Goal: Task Accomplishment & Management: Complete application form

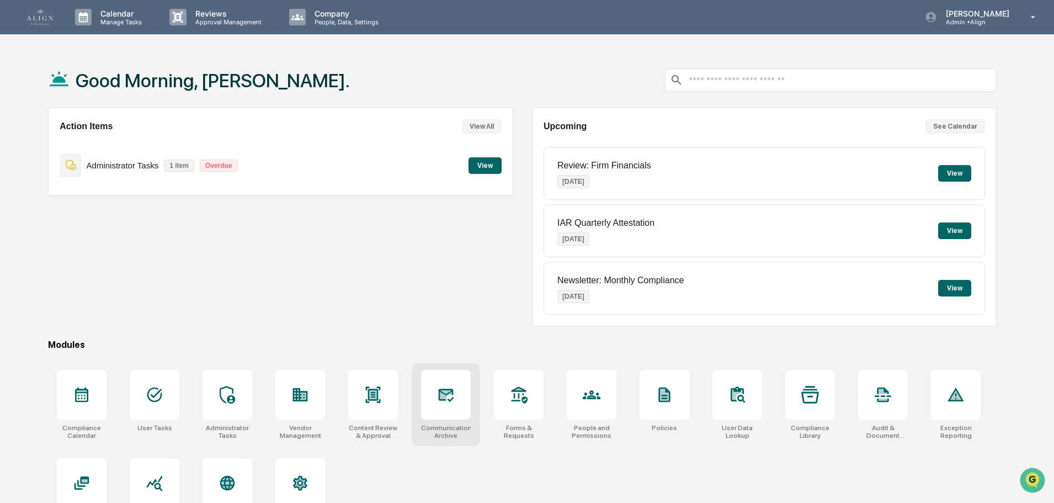
click at [454, 403] on div at bounding box center [446, 395] width 18 height 18
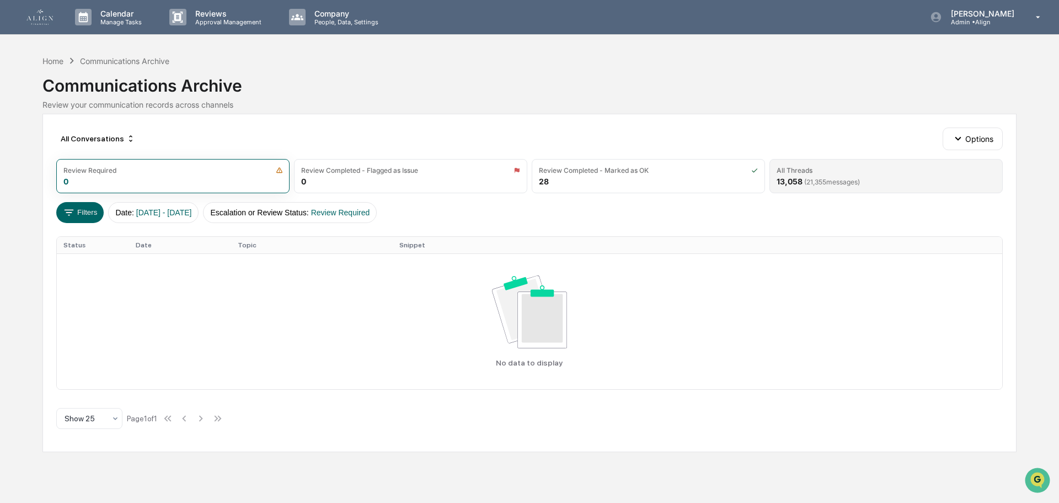
click at [869, 178] on div "All Threads 13,058 ( 21,355 messages)" at bounding box center [886, 176] width 233 height 34
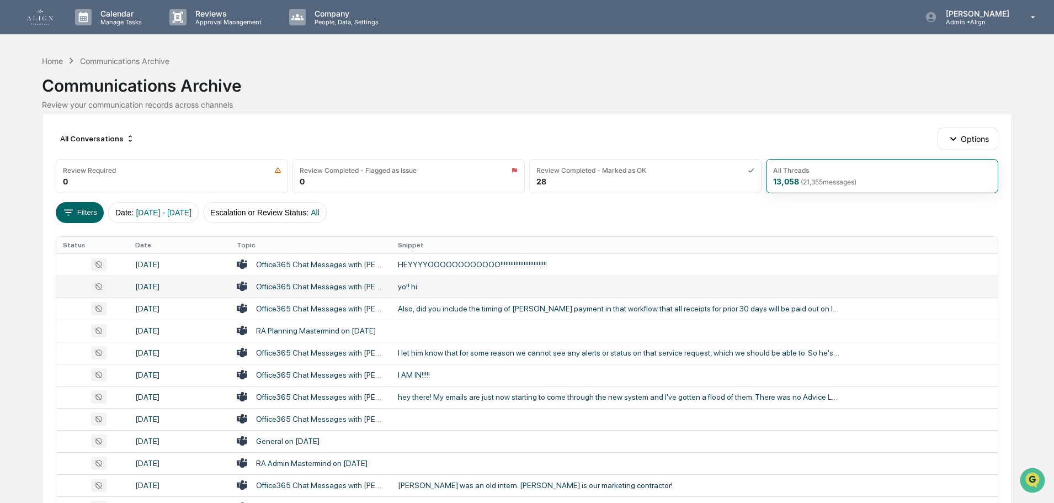
click at [615, 287] on div "yo!! hi" at bounding box center [618, 286] width 441 height 9
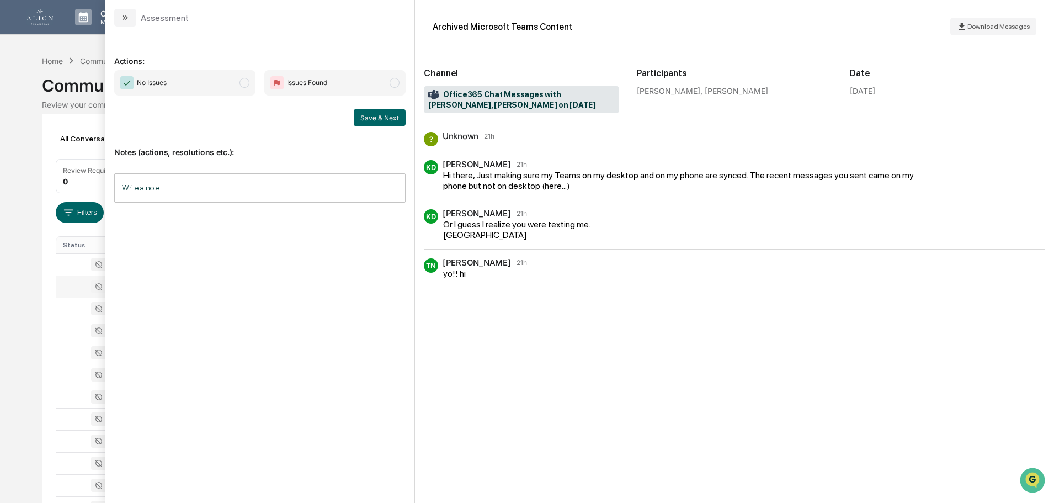
click at [120, 17] on button "modal" at bounding box center [125, 18] width 22 height 18
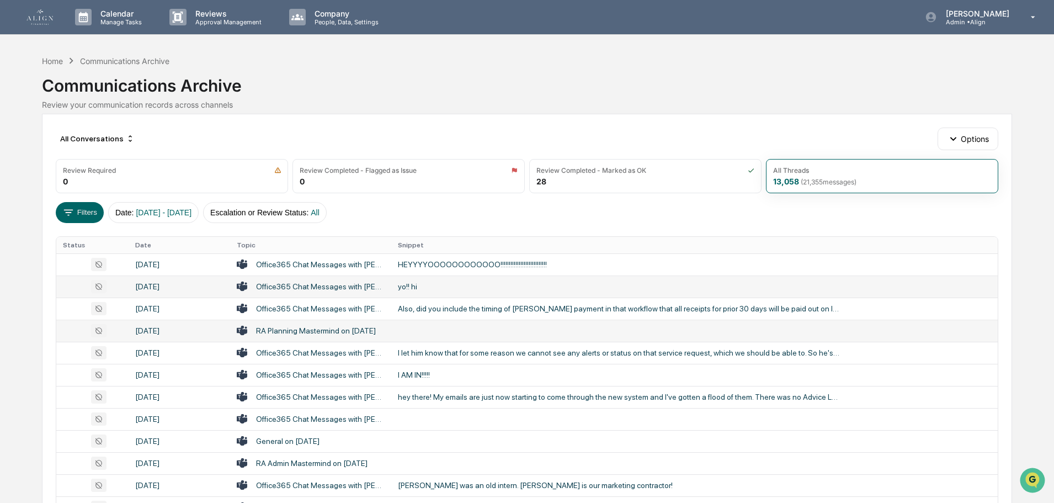
click at [335, 329] on div "RA Planning Mastermind on [DATE]" at bounding box center [316, 330] width 120 height 9
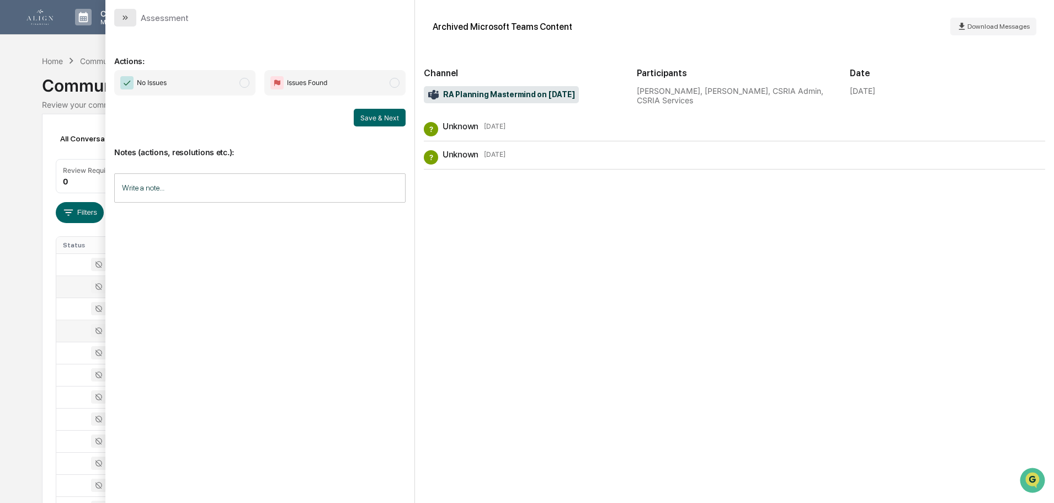
click at [132, 15] on button "modal" at bounding box center [125, 18] width 22 height 18
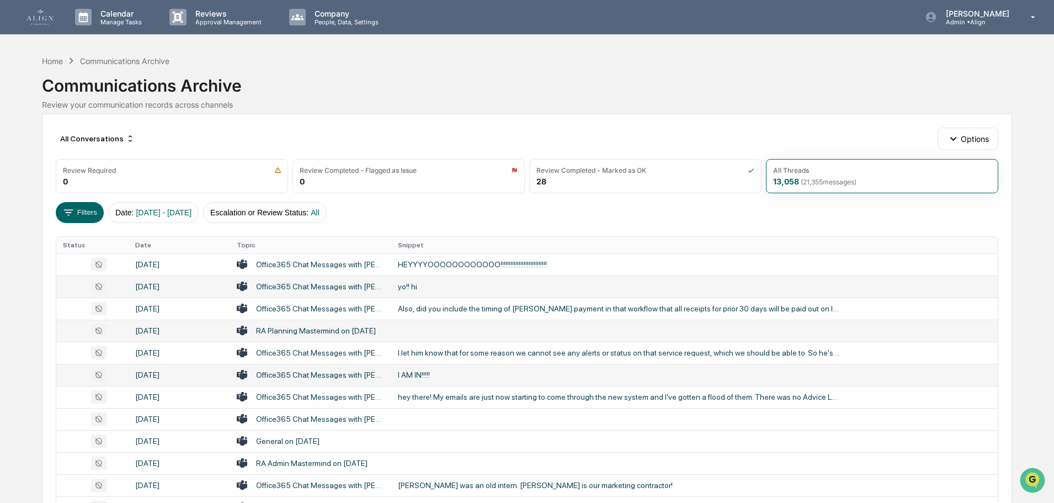
click at [307, 373] on div "Office365 Chat Messages with Roger Whitney, Tanya Nichols on 2025-10-07" at bounding box center [320, 374] width 129 height 9
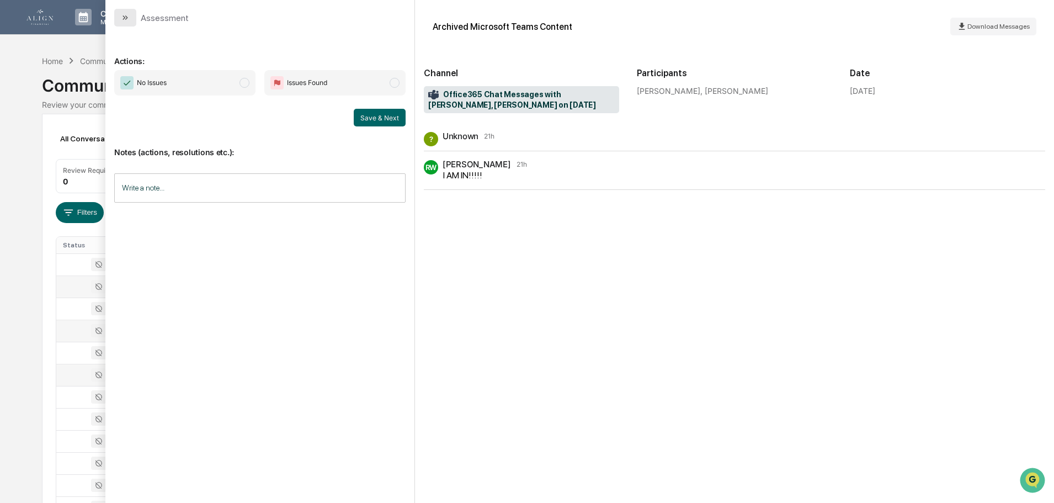
click at [119, 18] on button "modal" at bounding box center [125, 18] width 22 height 18
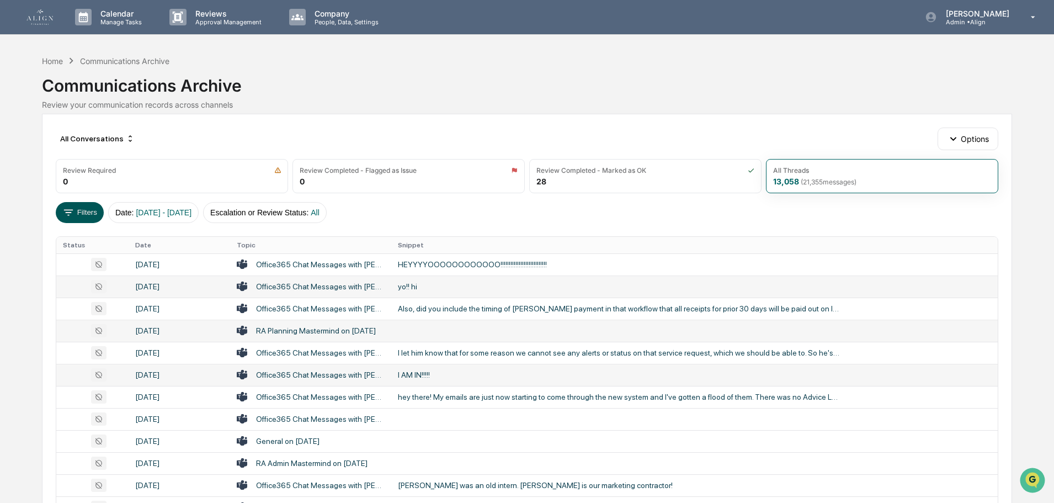
click at [57, 214] on button "Filters" at bounding box center [80, 212] width 48 height 21
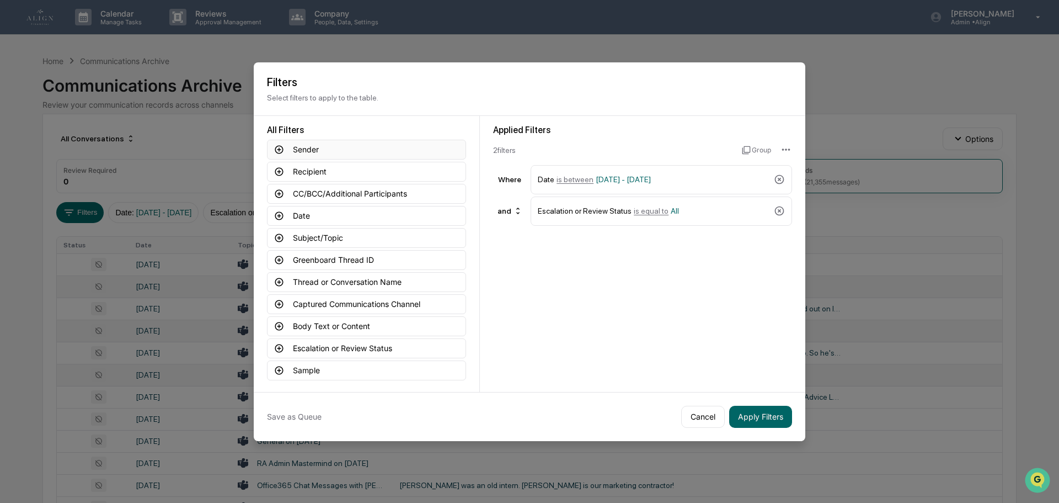
click at [281, 146] on icon at bounding box center [279, 150] width 10 height 10
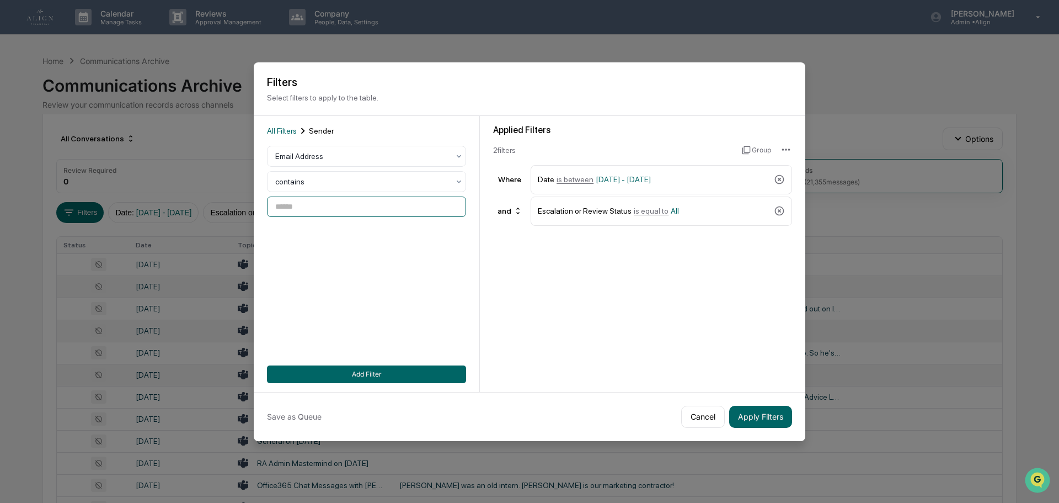
click at [284, 205] on input at bounding box center [366, 206] width 199 height 20
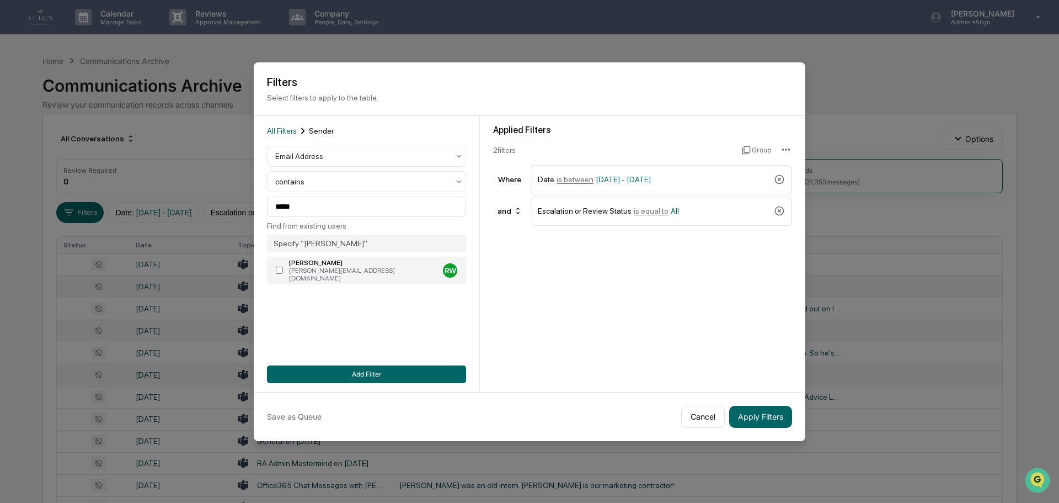
click at [353, 266] on div "roger@retireagile.com" at bounding box center [364, 273] width 150 height 15
type input "**********"
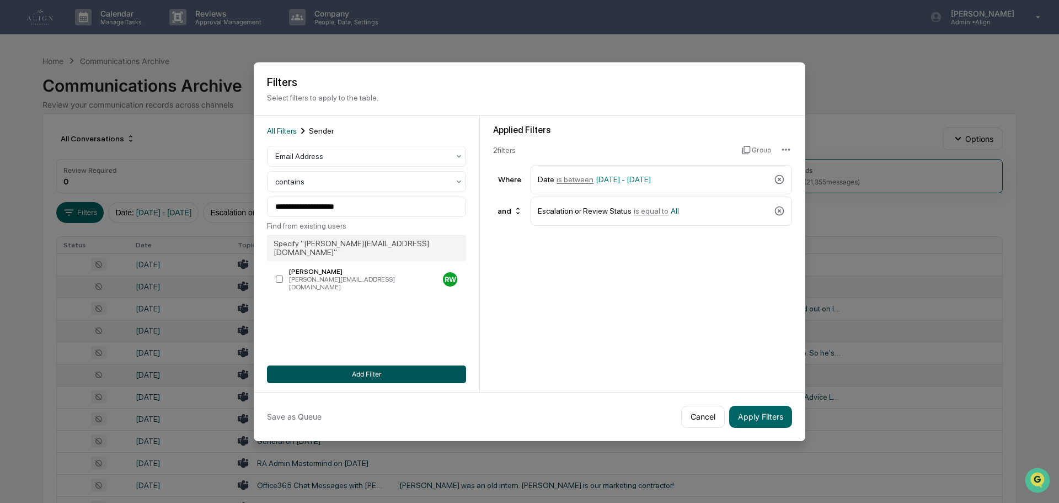
click at [393, 373] on button "Add Filter" at bounding box center [366, 374] width 199 height 18
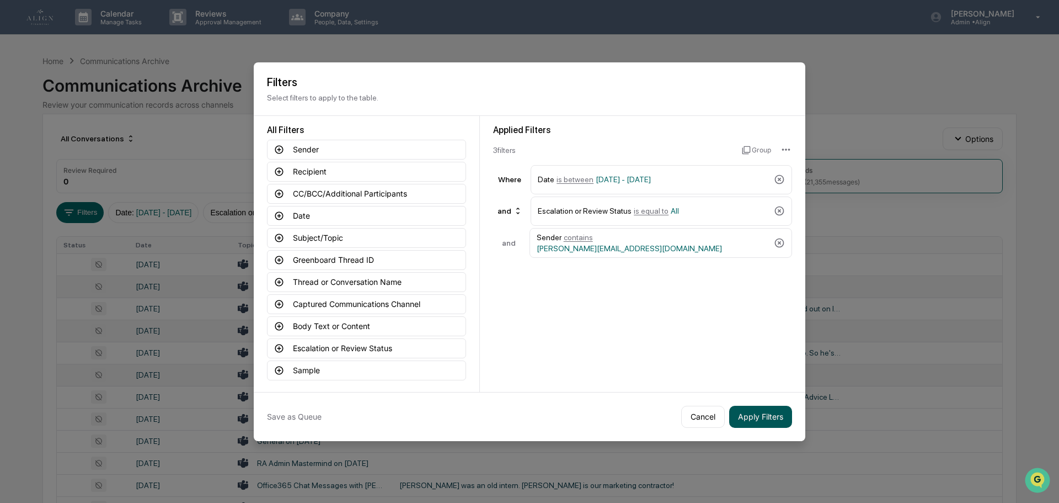
click at [764, 412] on button "Apply Filters" at bounding box center [760, 417] width 63 height 22
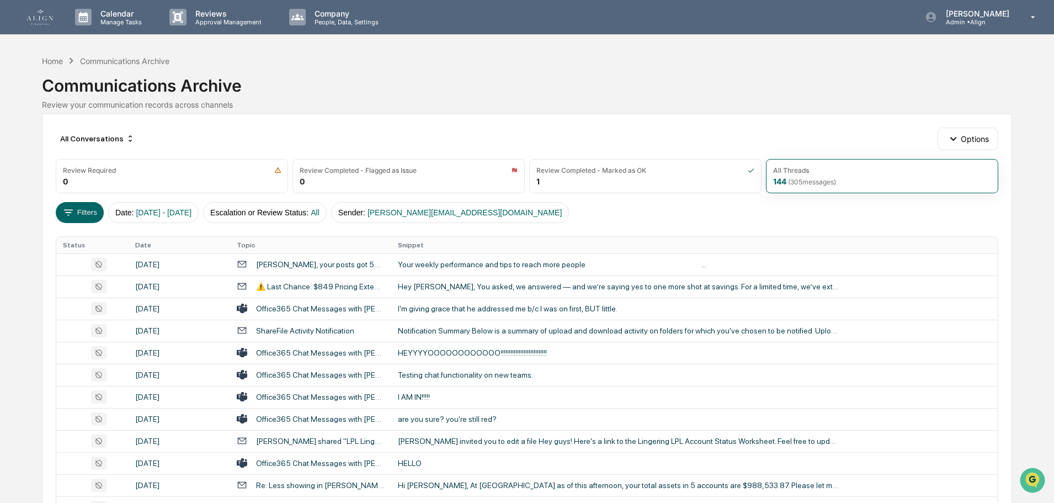
scroll to position [55, 0]
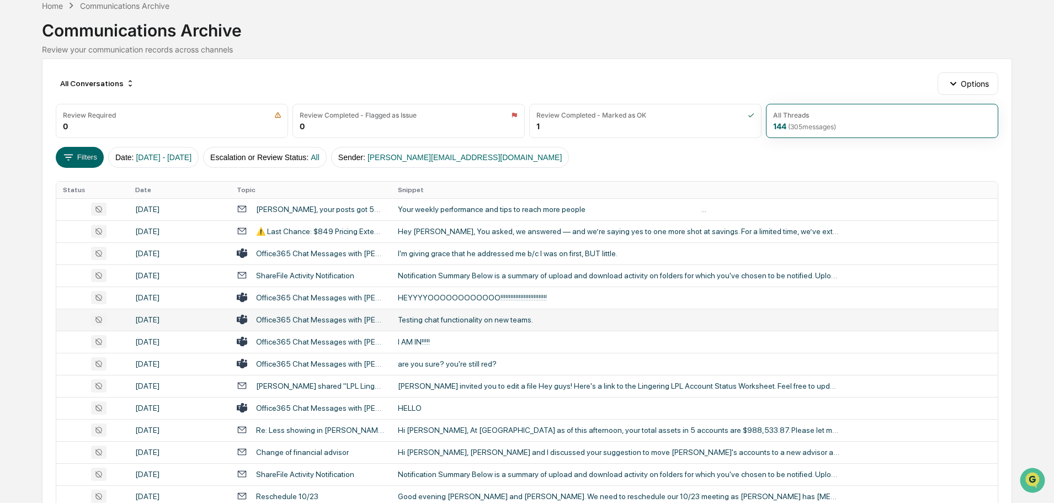
click at [484, 325] on td "Testing chat functionality on new teams." at bounding box center [694, 319] width 606 height 22
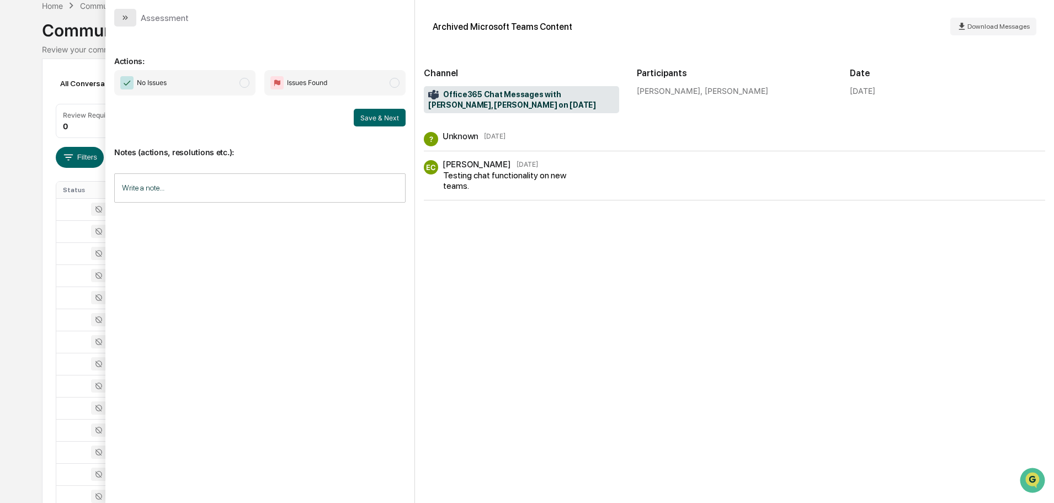
click at [119, 17] on button "modal" at bounding box center [125, 18] width 22 height 18
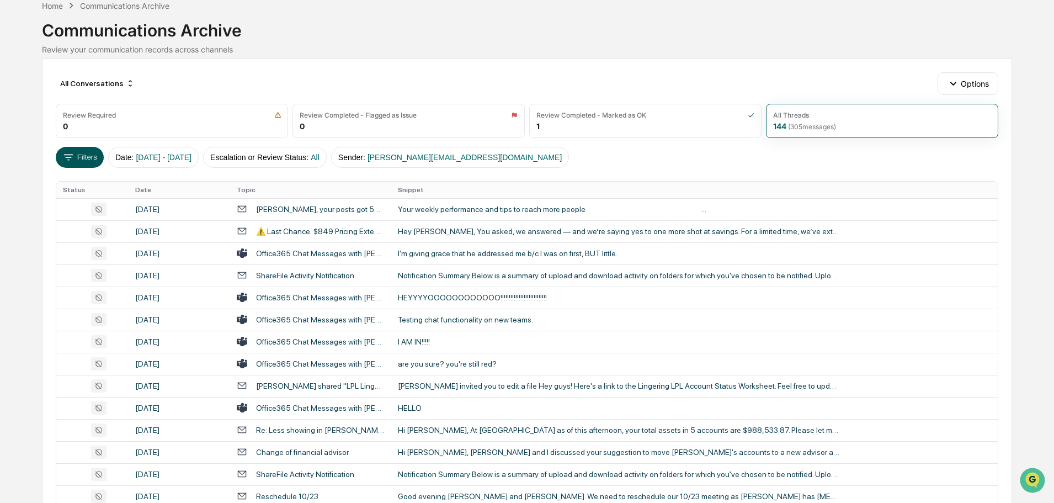
click at [69, 158] on icon at bounding box center [68, 157] width 12 height 12
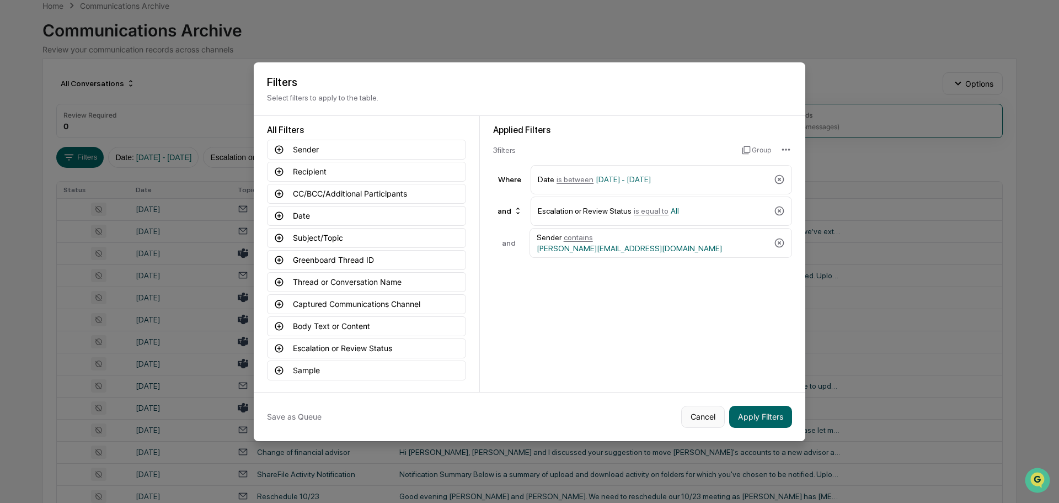
click at [721, 416] on button "Cancel" at bounding box center [703, 417] width 44 height 22
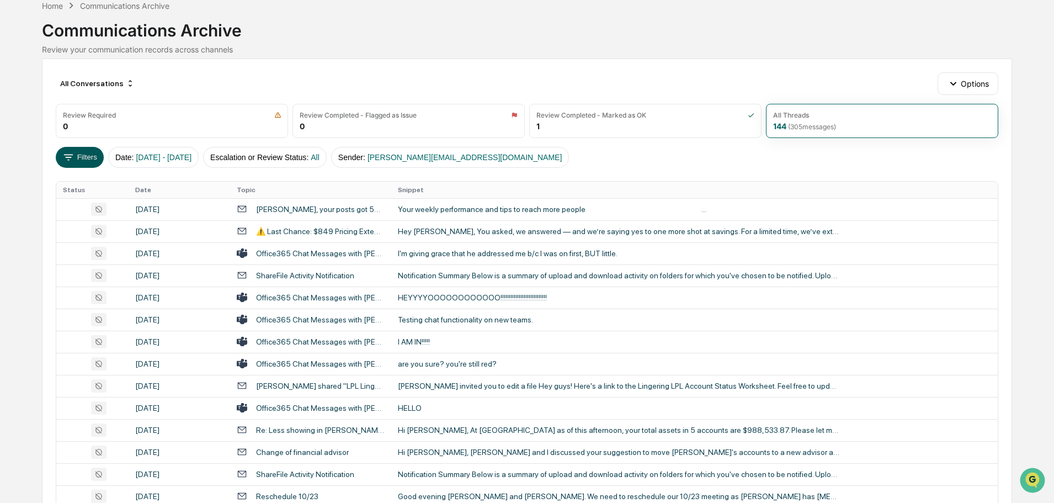
click at [80, 162] on button "Filters" at bounding box center [80, 157] width 48 height 21
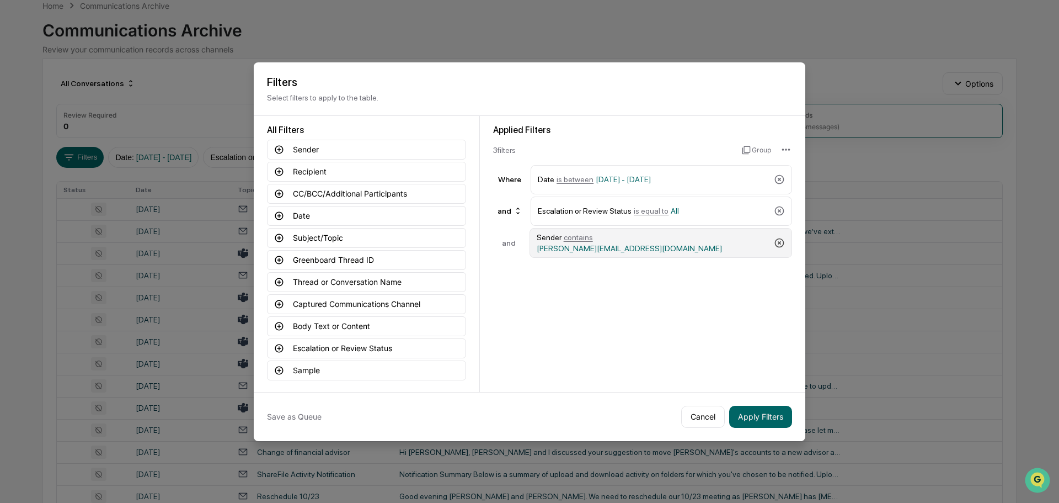
click at [774, 241] on icon at bounding box center [779, 242] width 11 height 11
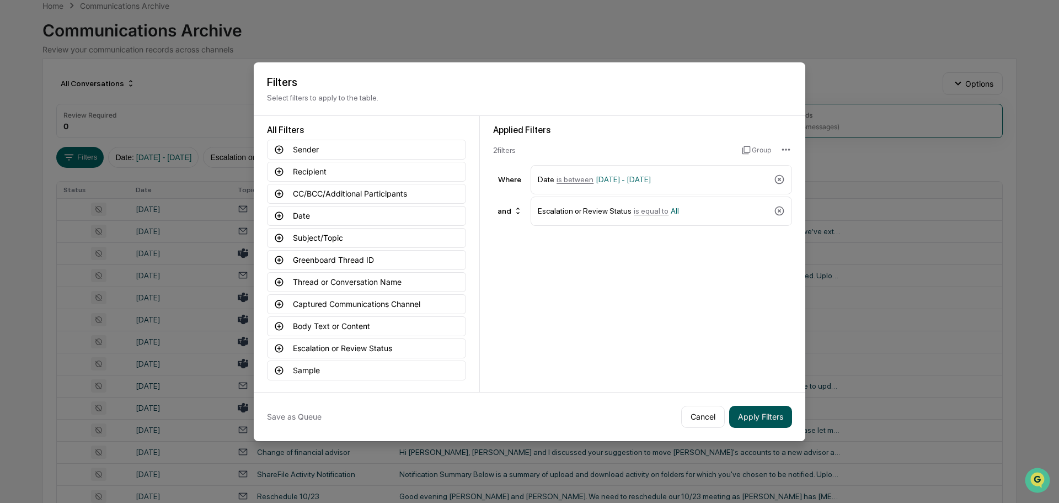
click at [744, 408] on button "Apply Filters" at bounding box center [760, 417] width 63 height 22
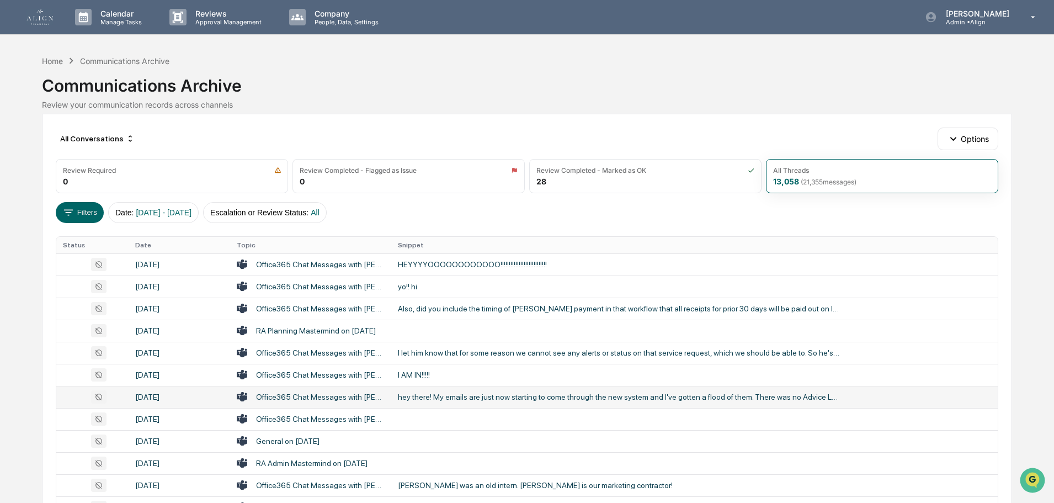
click at [640, 392] on div "hey there! My emails are just now starting to come through the new system and I…" at bounding box center [618, 396] width 441 height 9
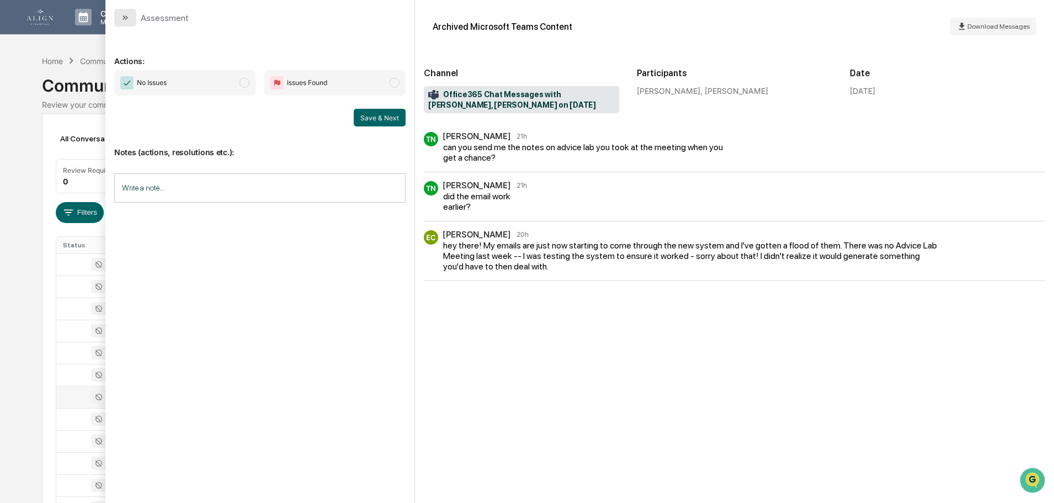
click at [125, 18] on icon "modal" at bounding box center [123, 17] width 3 height 4
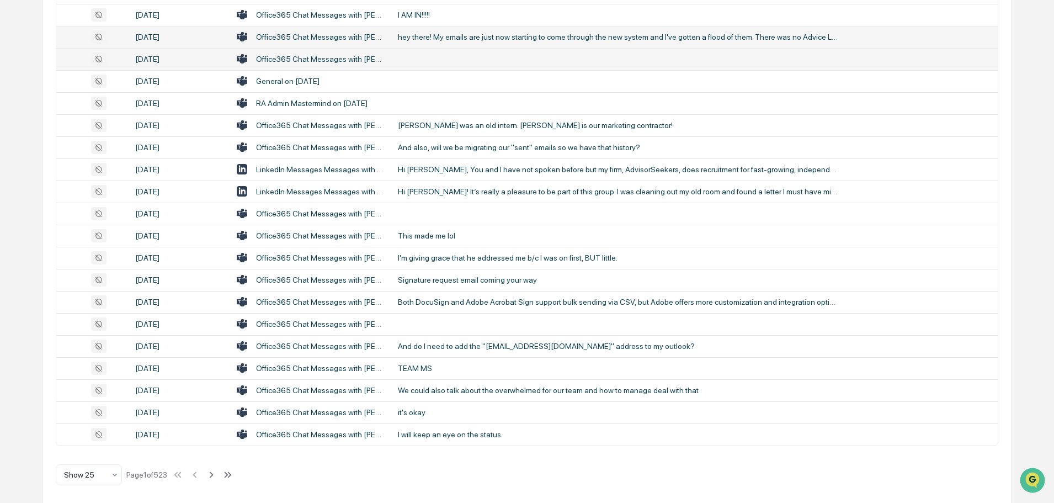
scroll to position [365, 0]
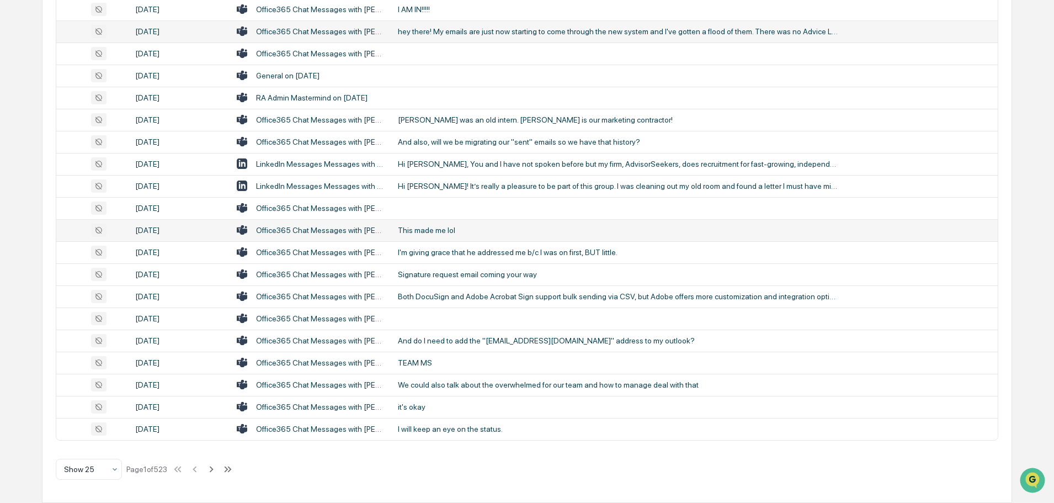
click at [387, 230] on td "Office365 Chat Messages with Natalia Benson, LauraLee Raukar, Tanya Nichols on …" at bounding box center [310, 230] width 161 height 22
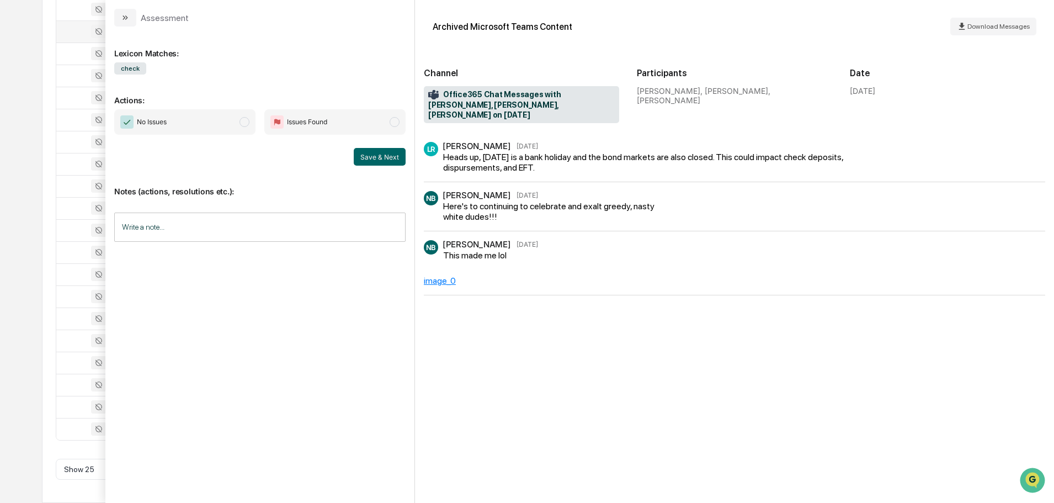
click at [125, 23] on button "modal" at bounding box center [125, 18] width 22 height 18
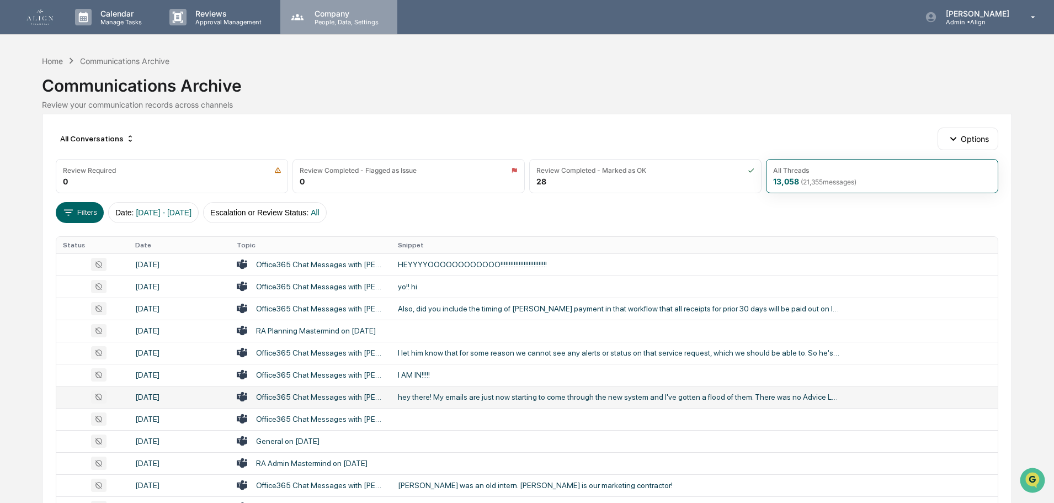
click at [291, 18] on icon at bounding box center [297, 17] width 12 height 6
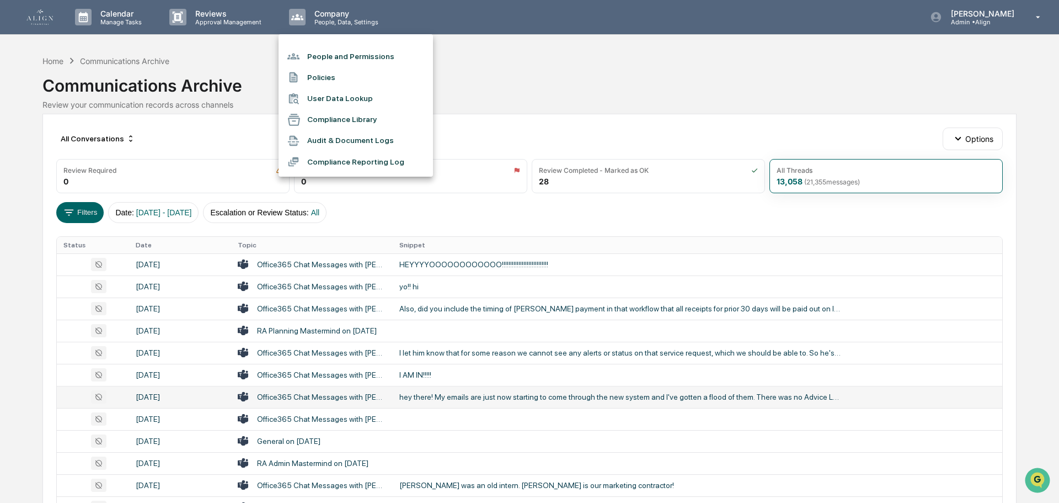
click at [328, 97] on li "User Data Lookup" at bounding box center [356, 98] width 154 height 21
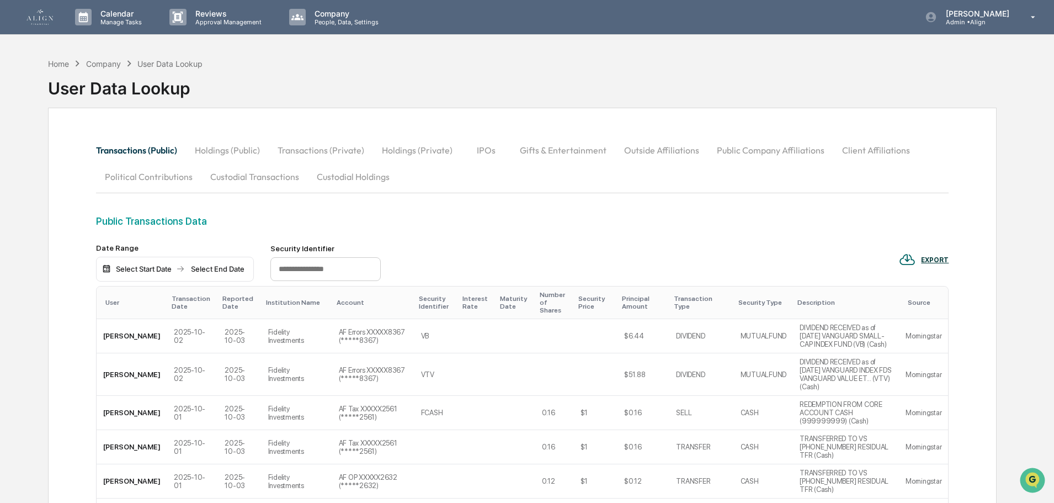
click at [329, 269] on input "text" at bounding box center [325, 269] width 110 height 24
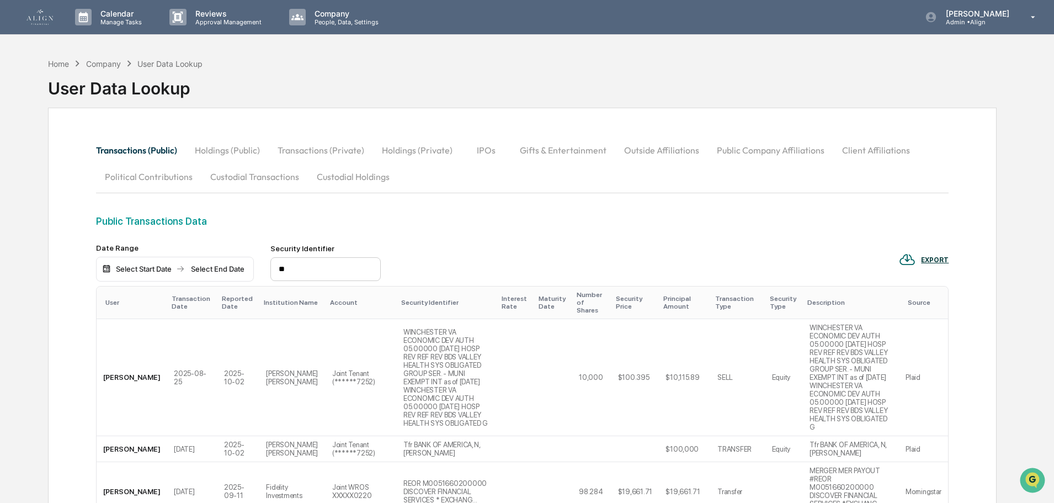
type input "*"
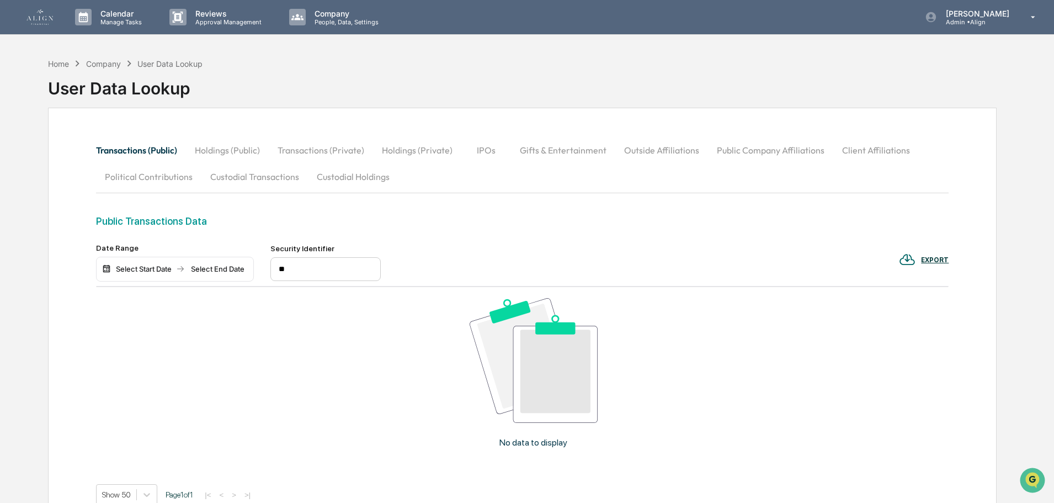
type input "*"
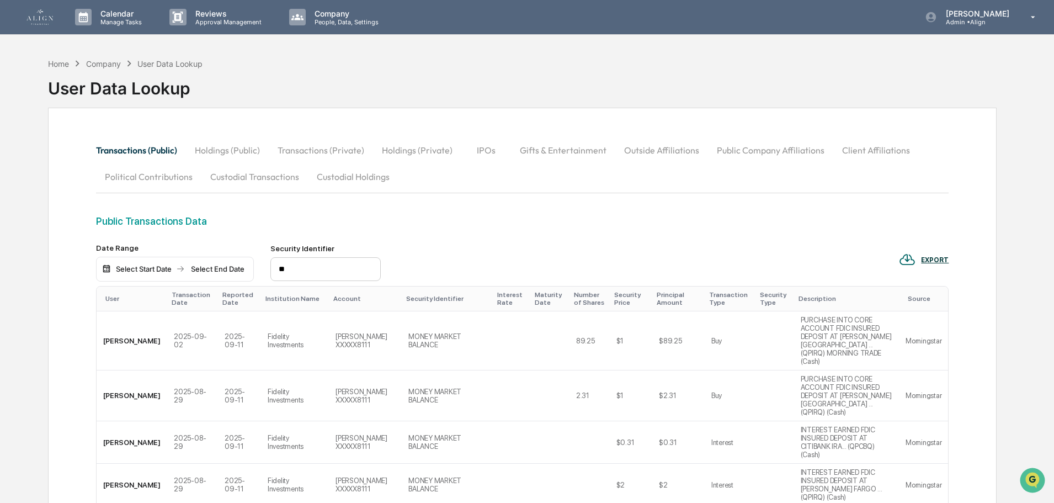
type input "*"
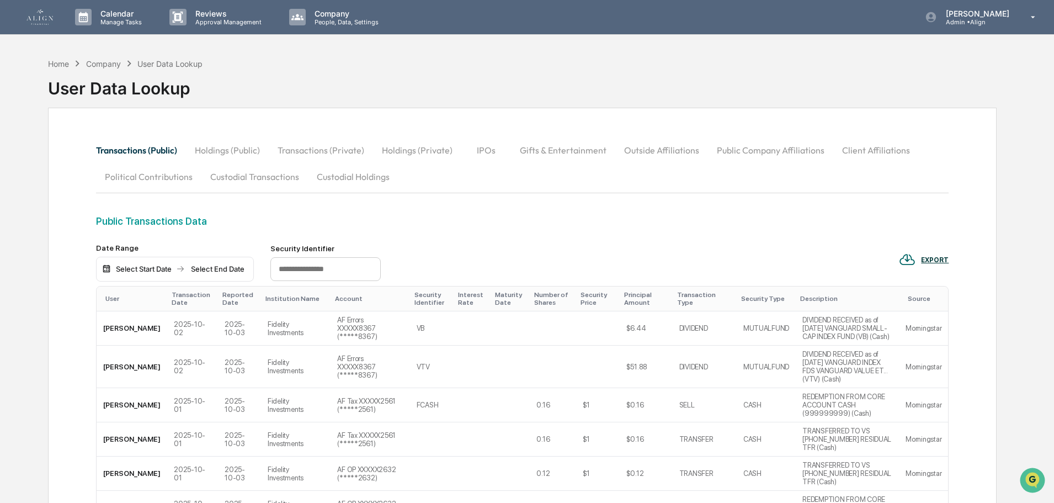
click at [280, 231] on div "Public Transactions Data" at bounding box center [522, 229] width 852 height 28
click at [306, 12] on p "Company" at bounding box center [345, 13] width 78 height 9
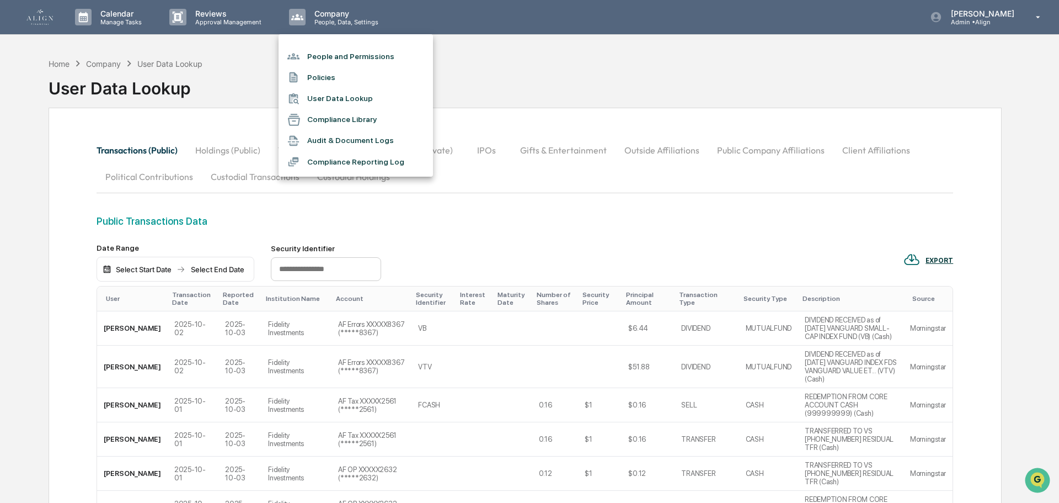
click at [307, 59] on li "People and Permissions" at bounding box center [356, 56] width 154 height 21
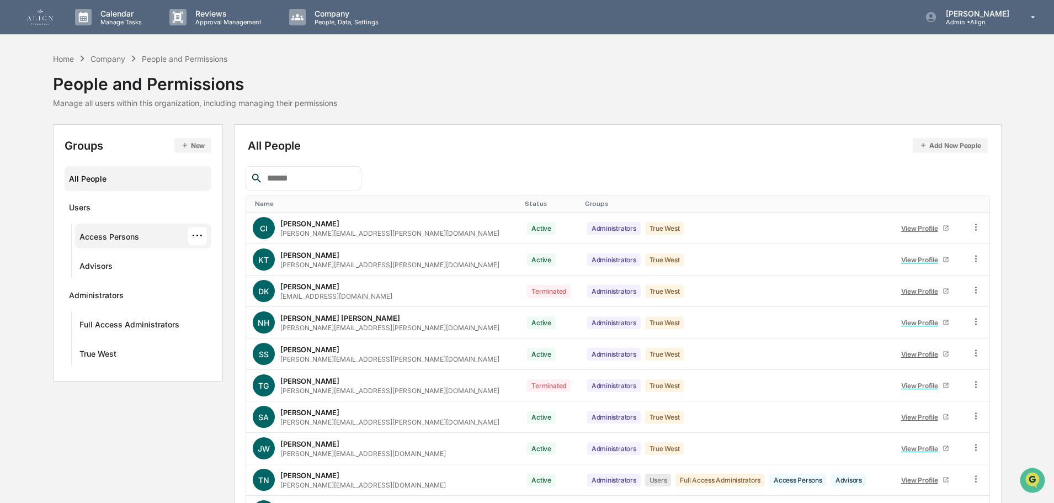
click at [137, 239] on div "Access Persons" at bounding box center [109, 238] width 60 height 13
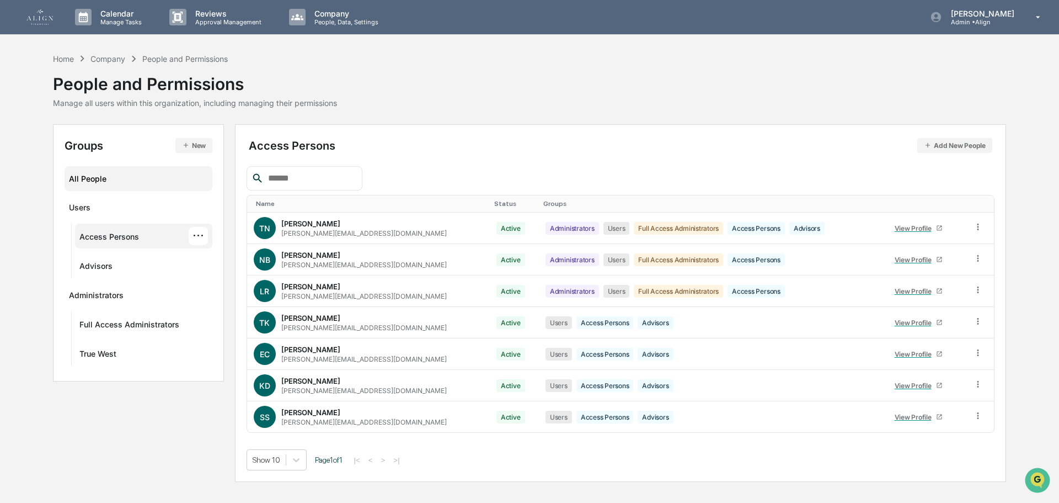
click at [116, 182] on div "All People" at bounding box center [138, 178] width 139 height 18
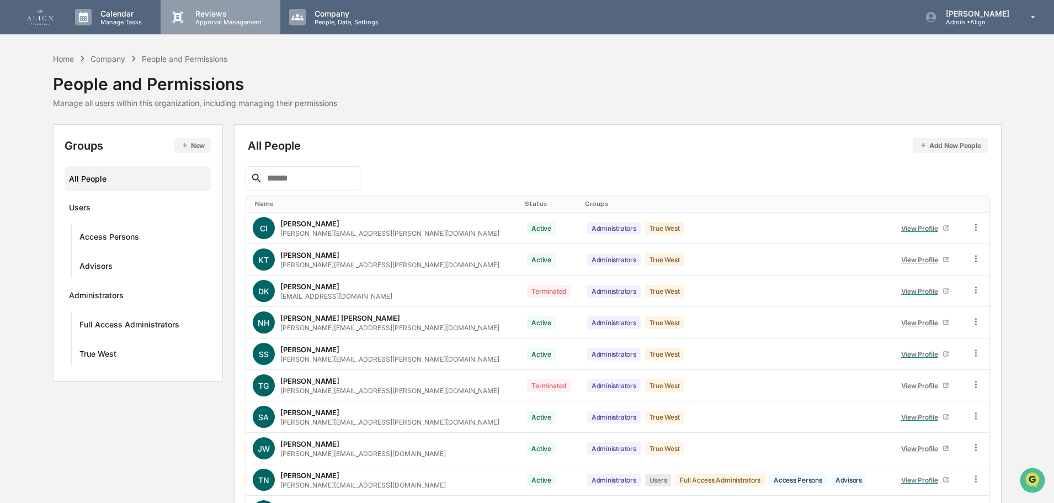
click at [198, 24] on p "Approval Management" at bounding box center [226, 22] width 81 height 8
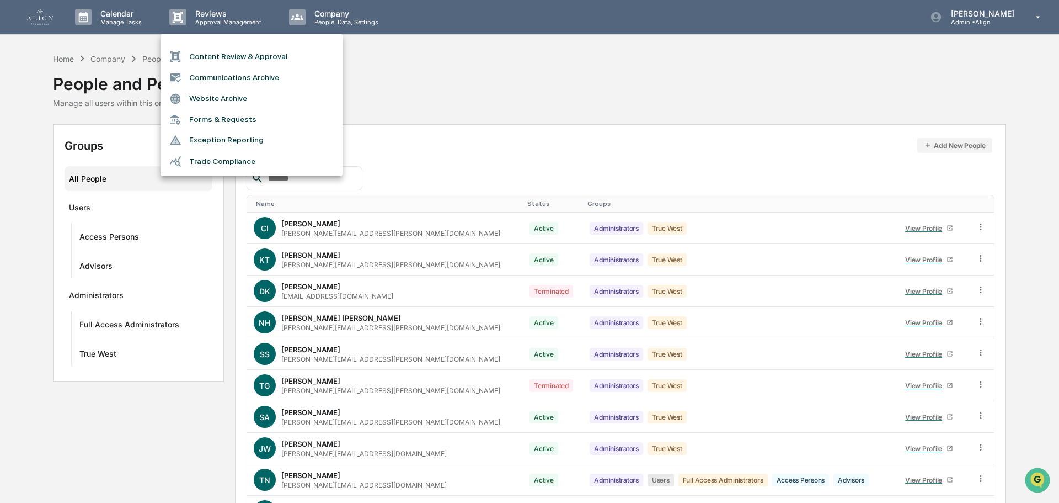
click at [191, 71] on li "Communications Archive" at bounding box center [252, 77] width 182 height 21
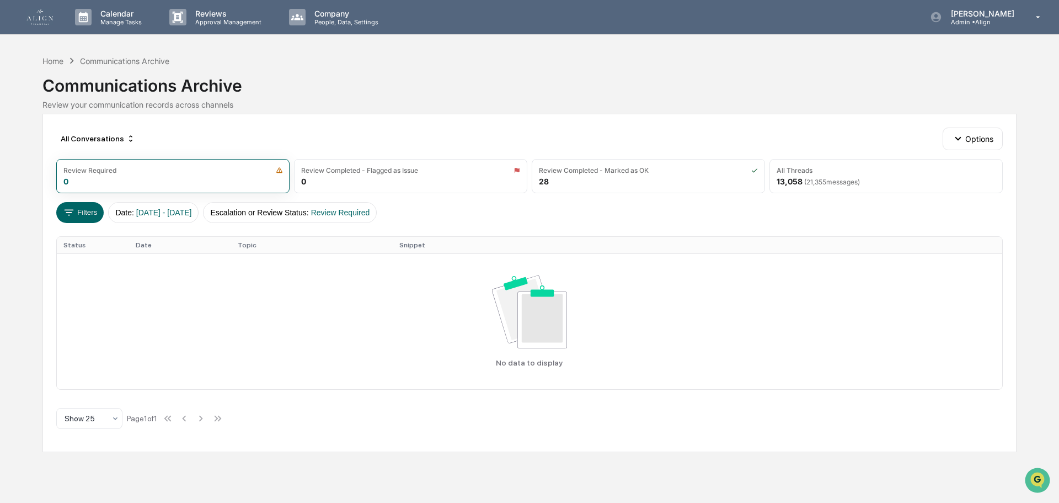
click at [35, 17] on img at bounding box center [39, 16] width 26 height 15
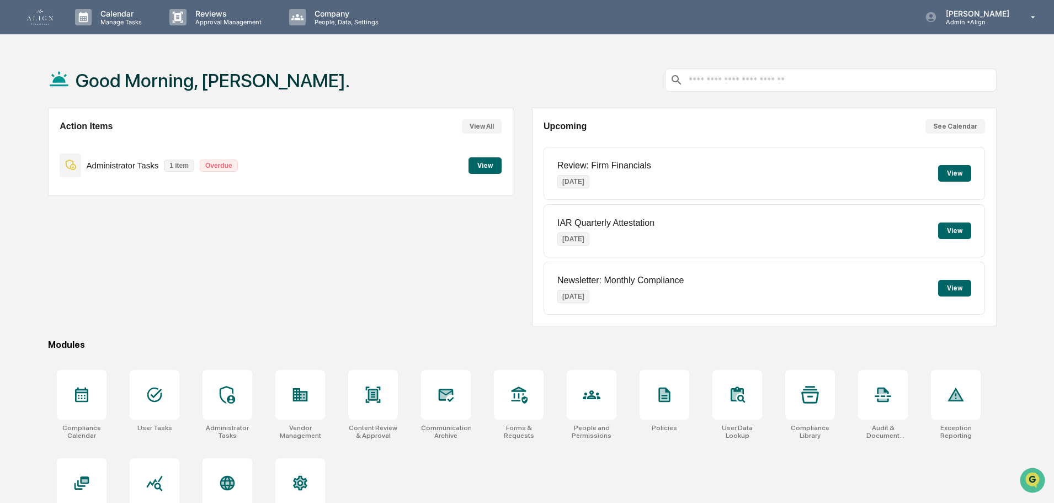
click at [949, 227] on button "View" at bounding box center [954, 230] width 33 height 17
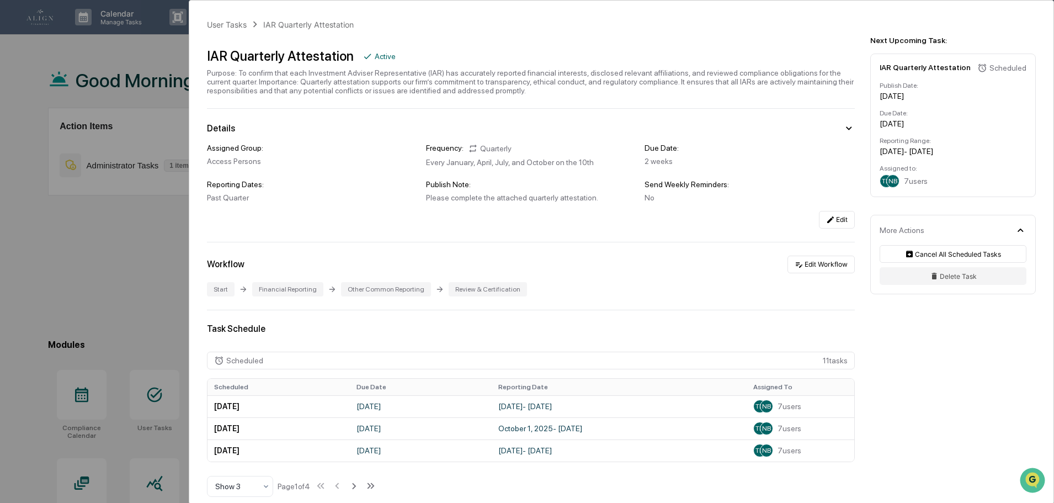
click at [116, 229] on div "User Tasks IAR Quarterly Attestation IAR Quarterly Attestation Active Purpose: …" at bounding box center [527, 251] width 1054 height 503
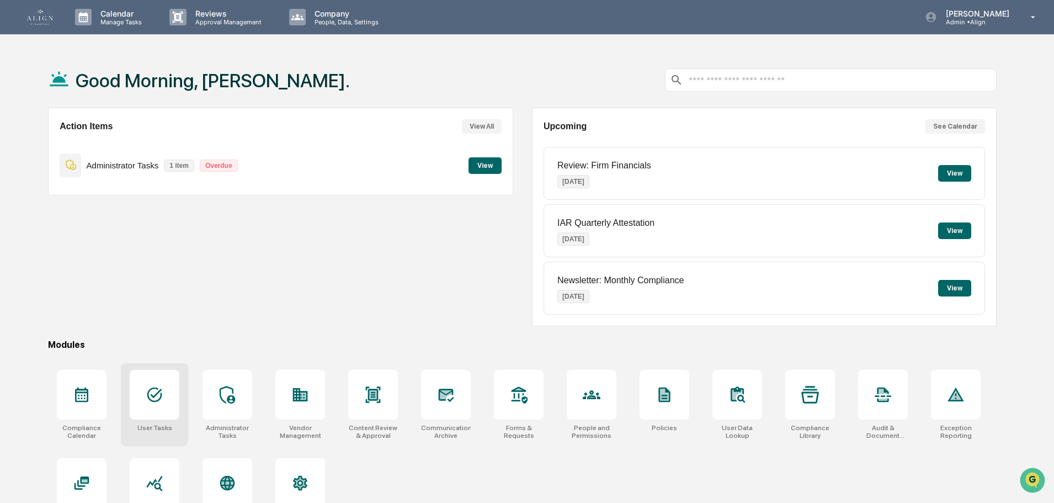
click at [150, 409] on div at bounding box center [155, 395] width 50 height 50
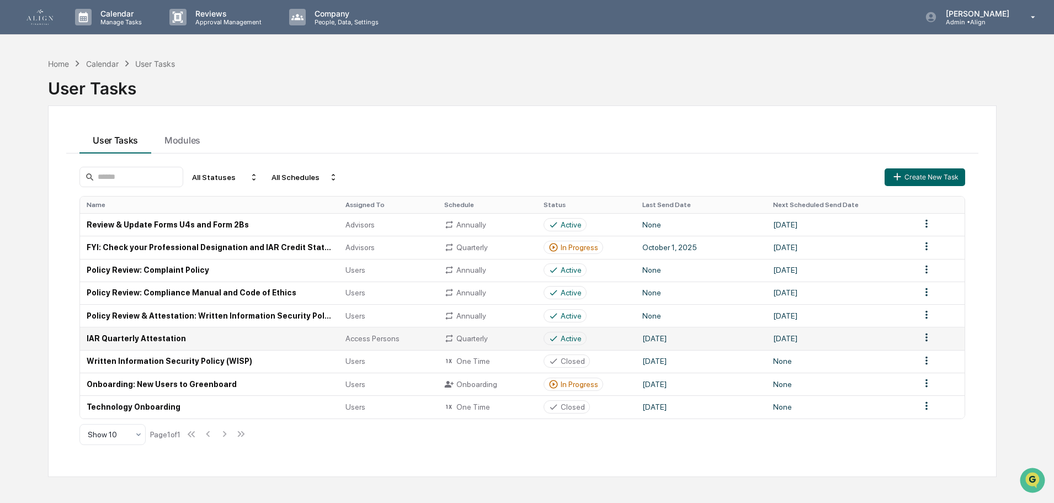
click at [102, 340] on td "IAR Quarterly Attestation" at bounding box center [209, 338] width 259 height 23
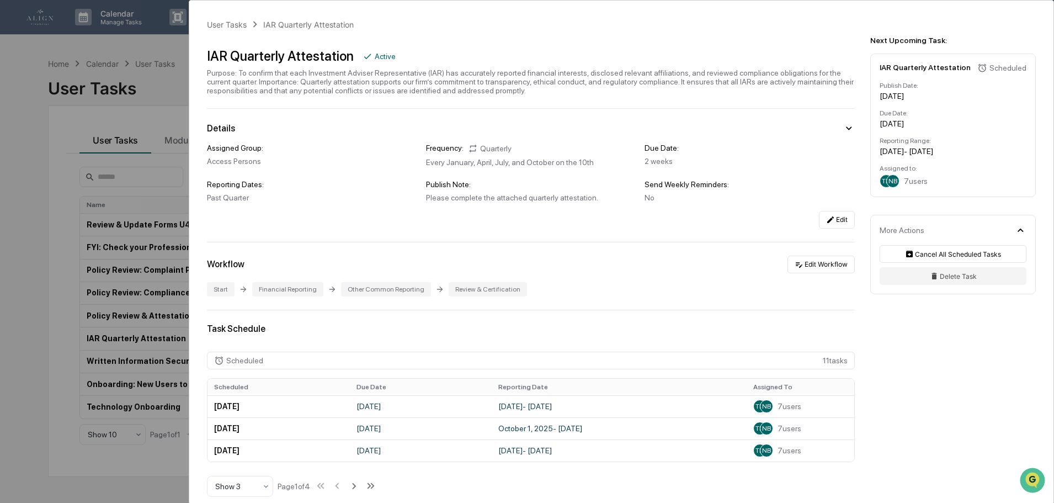
drag, startPoint x: 183, startPoint y: 30, endPoint x: 0, endPoint y: 64, distance: 185.8
drag, startPoint x: 0, startPoint y: 64, endPoint x: 28, endPoint y: 35, distance: 40.2
click at [28, 35] on div "User Tasks IAR Quarterly Attestation IAR Quarterly Attestation Active Purpose: …" at bounding box center [527, 251] width 1054 height 503
click at [24, 39] on div "User Tasks IAR Quarterly Attestation IAR Quarterly Attestation Active Purpose: …" at bounding box center [527, 251] width 1054 height 503
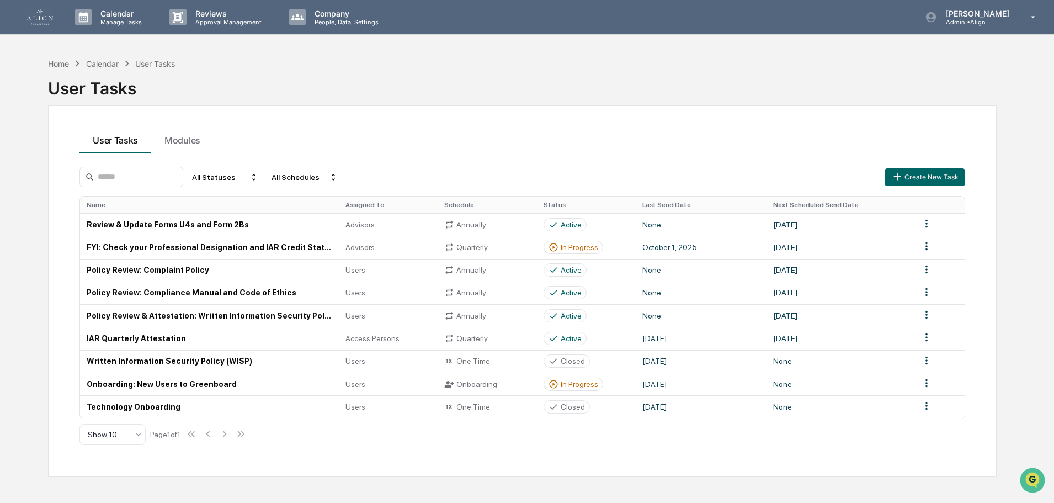
click at [0, 66] on div "Home Calendar User Tasks User Tasks User Tasks Modules All Statuses All Schedul…" at bounding box center [527, 303] width 1054 height 503
